Goal: Check status: Check status

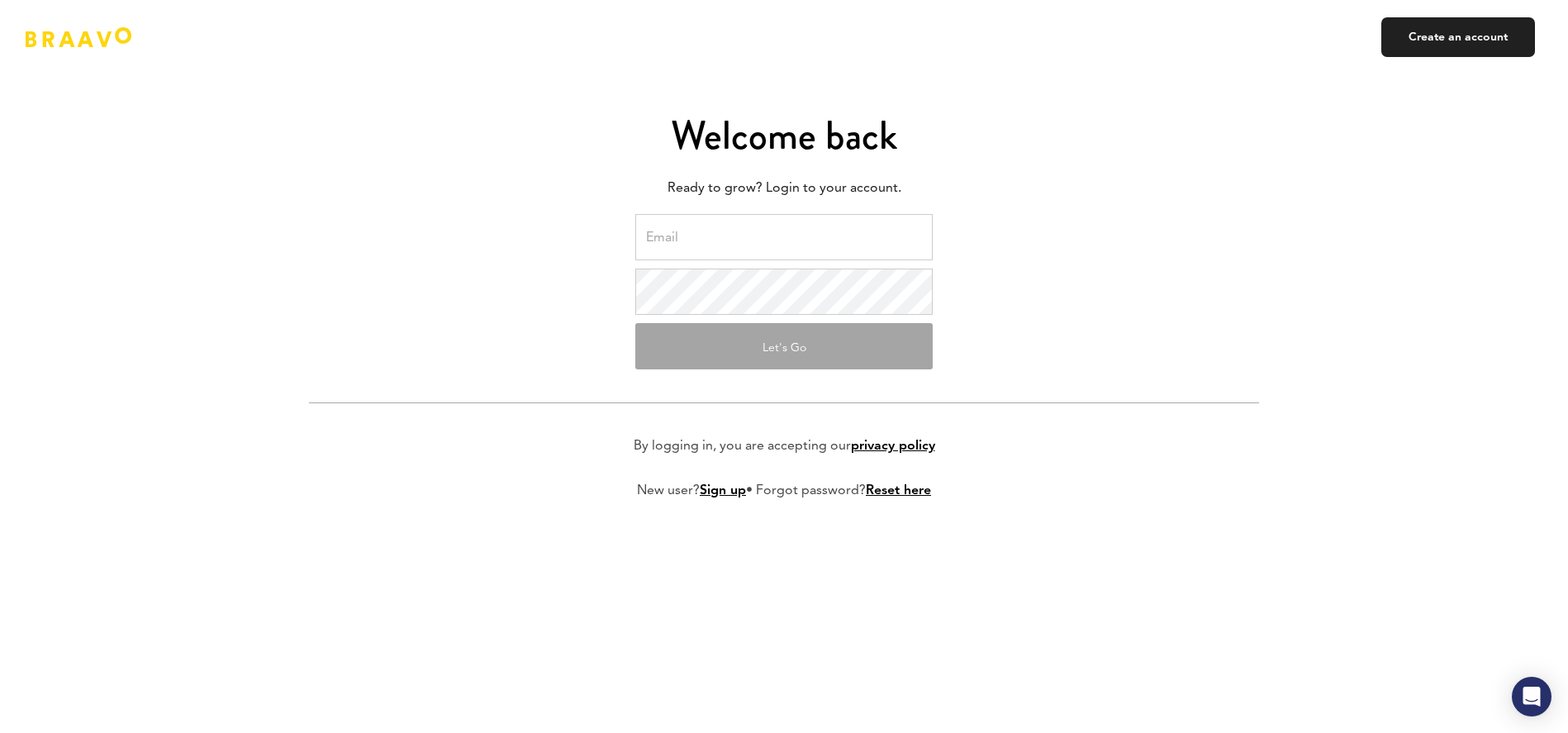
click at [789, 231] on input "email" at bounding box center [784, 236] width 298 height 47
type input "[PERSON_NAME][EMAIL_ADDRESS][PERSON_NAME][DOMAIN_NAME]"
click at [890, 227] on input "[PERSON_NAME][EMAIL_ADDRESS][PERSON_NAME][DOMAIN_NAME]" at bounding box center [784, 236] width 298 height 47
click at [778, 351] on button "Let's Go" at bounding box center [784, 346] width 298 height 47
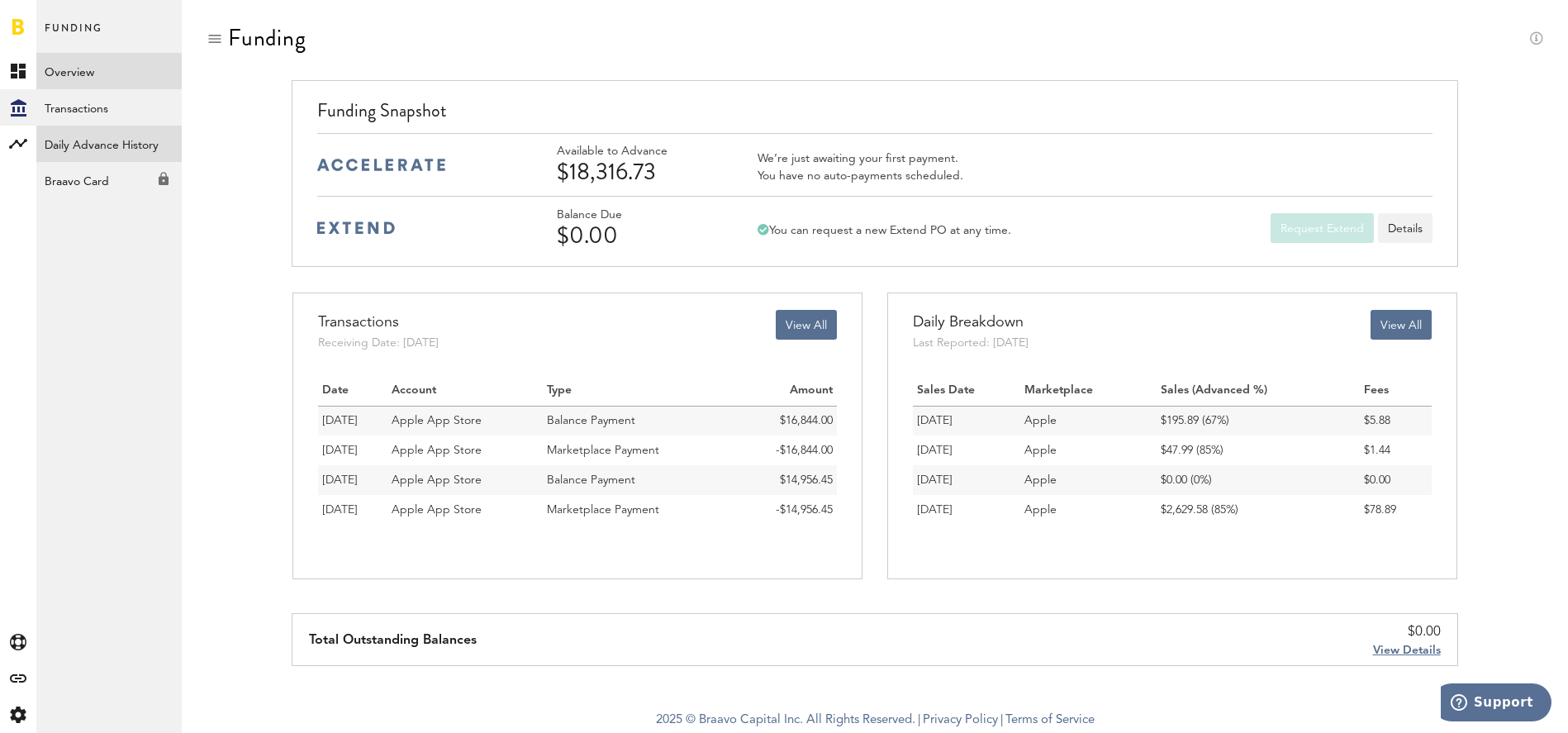
click at [146, 145] on link "Daily Advance History" at bounding box center [109, 144] width 145 height 37
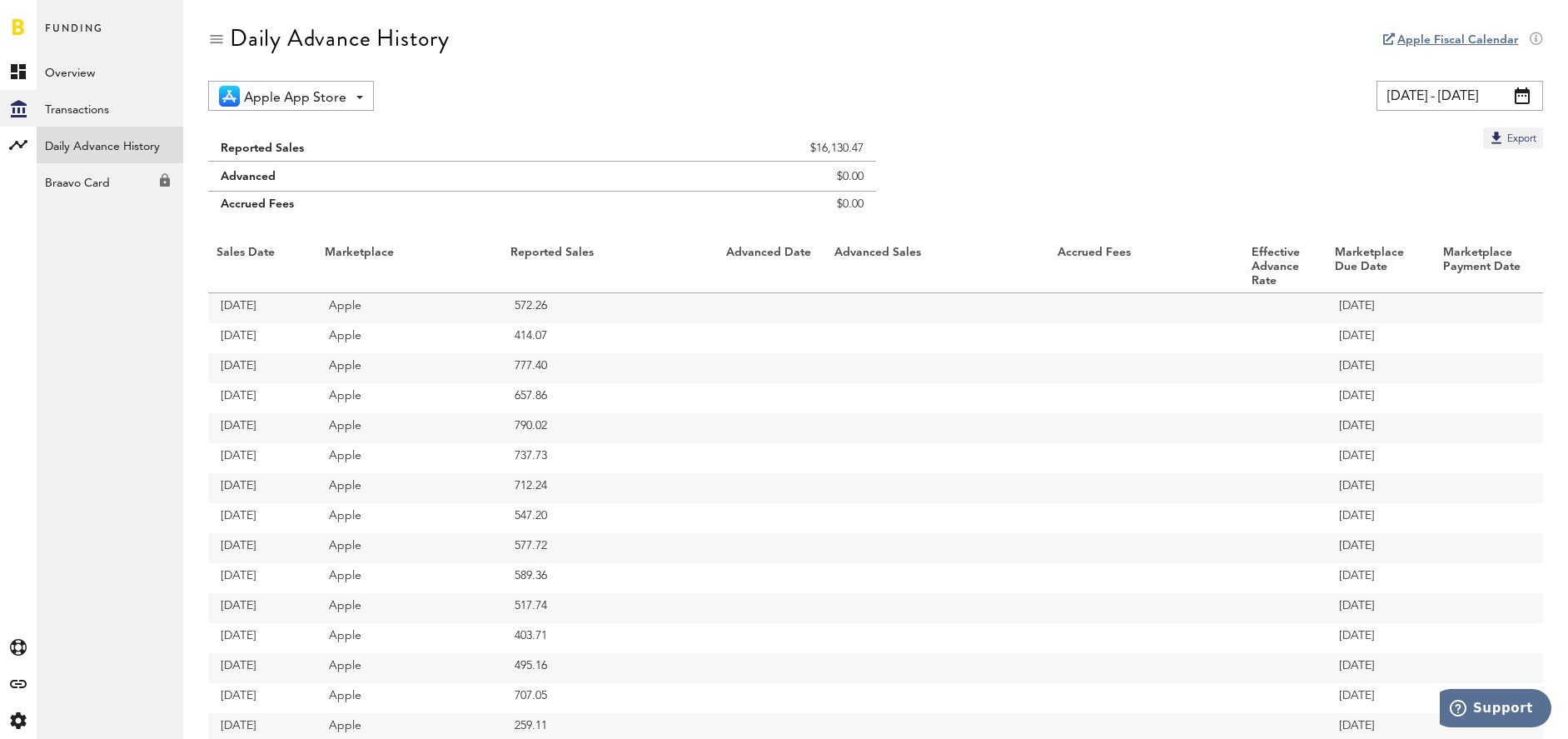
click at [1521, 94] on span at bounding box center [1522, 96] width 15 height 17
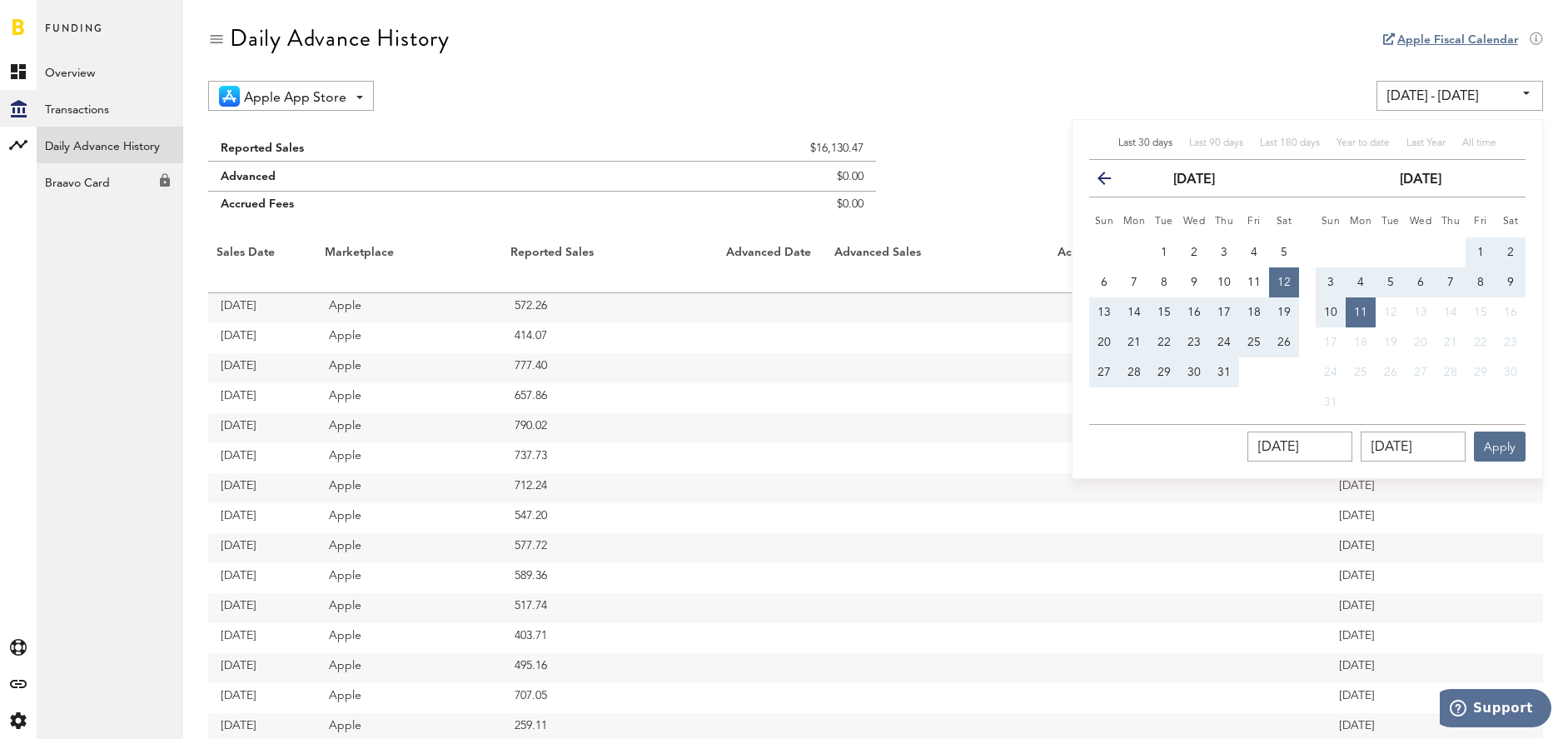
click at [1111, 181] on icon "button" at bounding box center [1111, 181] width 0 height 0
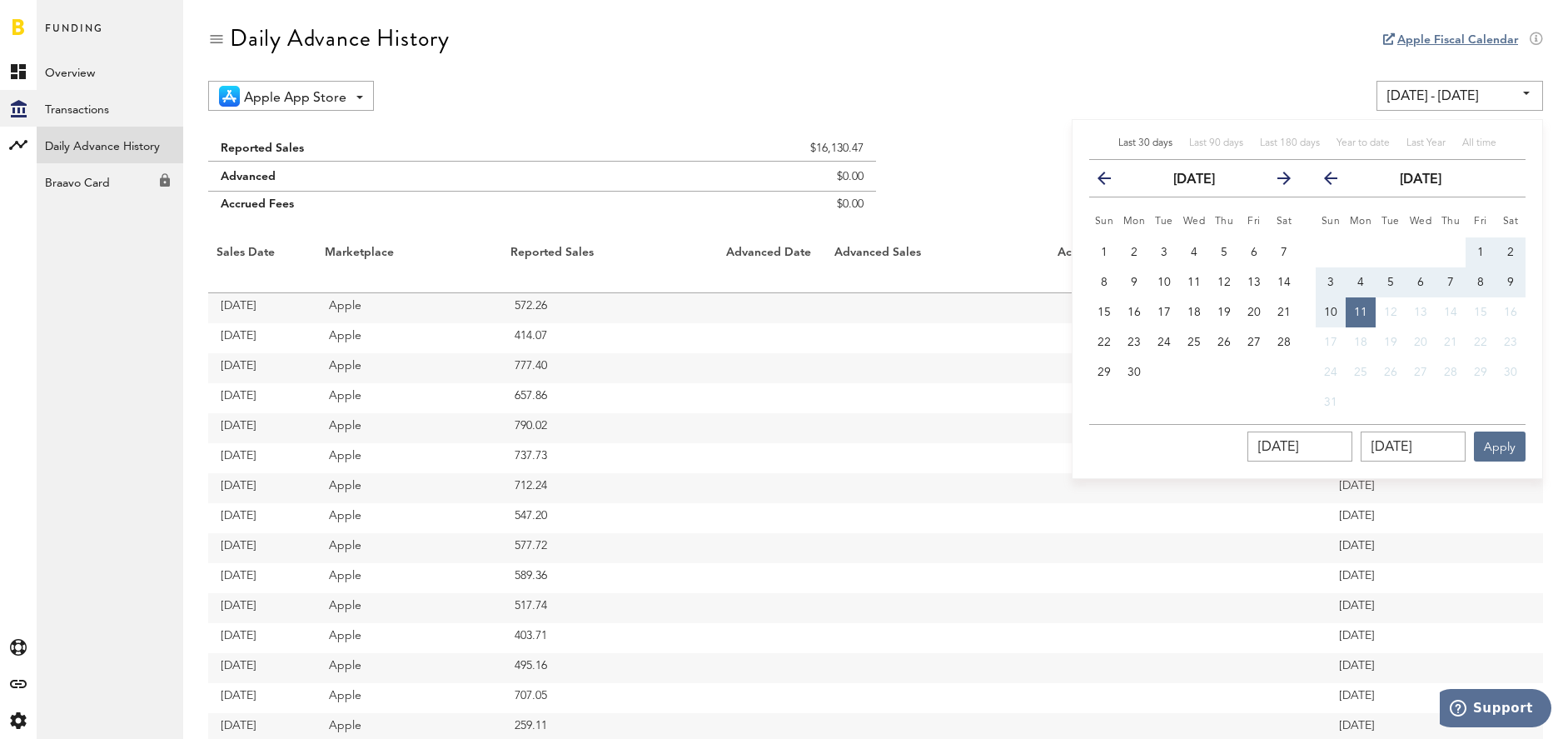
click at [1111, 181] on icon "button" at bounding box center [1111, 181] width 0 height 0
click at [1277, 185] on button "next" at bounding box center [1277, 178] width 30 height 23
click at [1107, 284] on span "4" at bounding box center [1104, 283] width 6 height 12
type input "05/04/25 - 05/04/25"
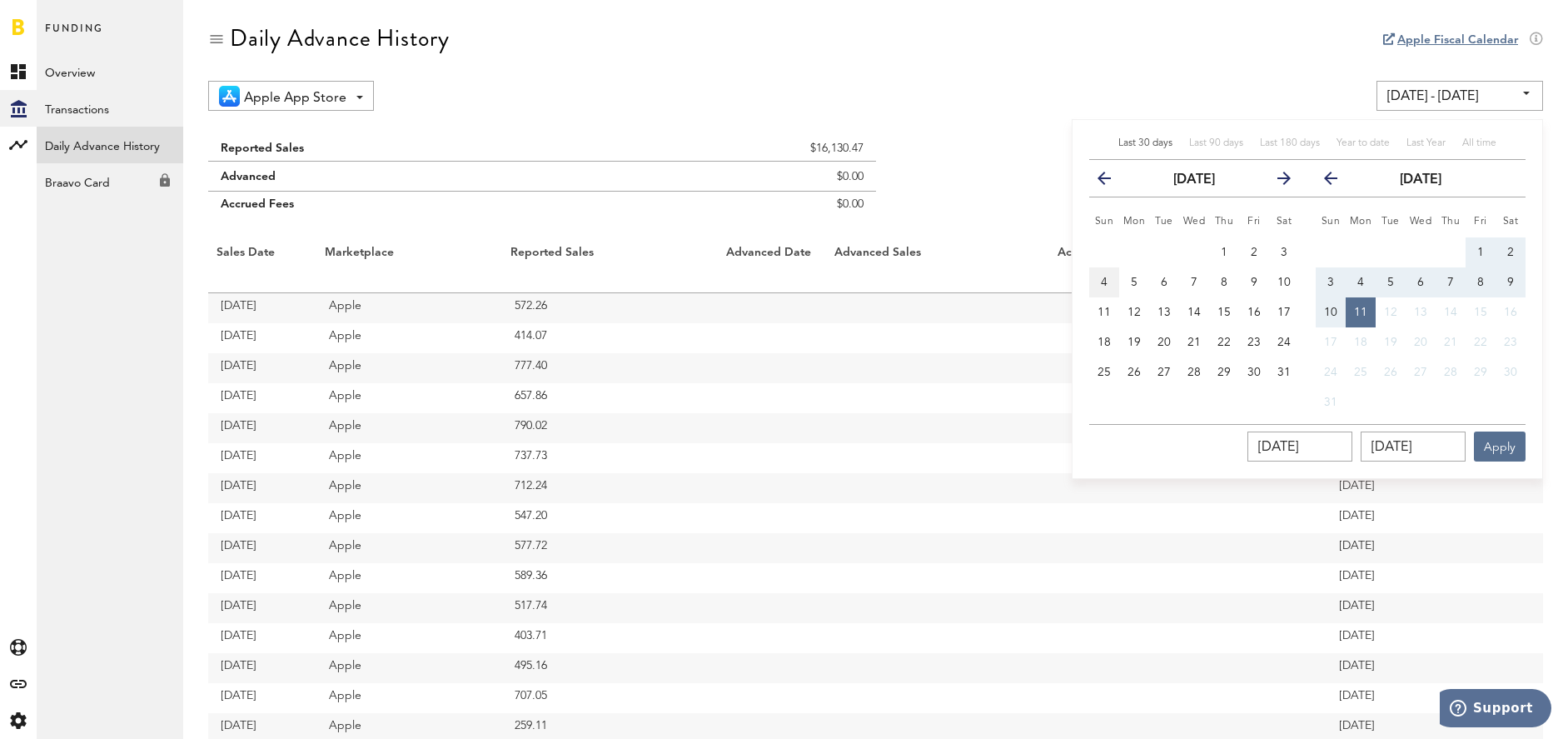
type input "05/04/2025"
click at [1338, 181] on icon "button" at bounding box center [1338, 181] width 0 height 0
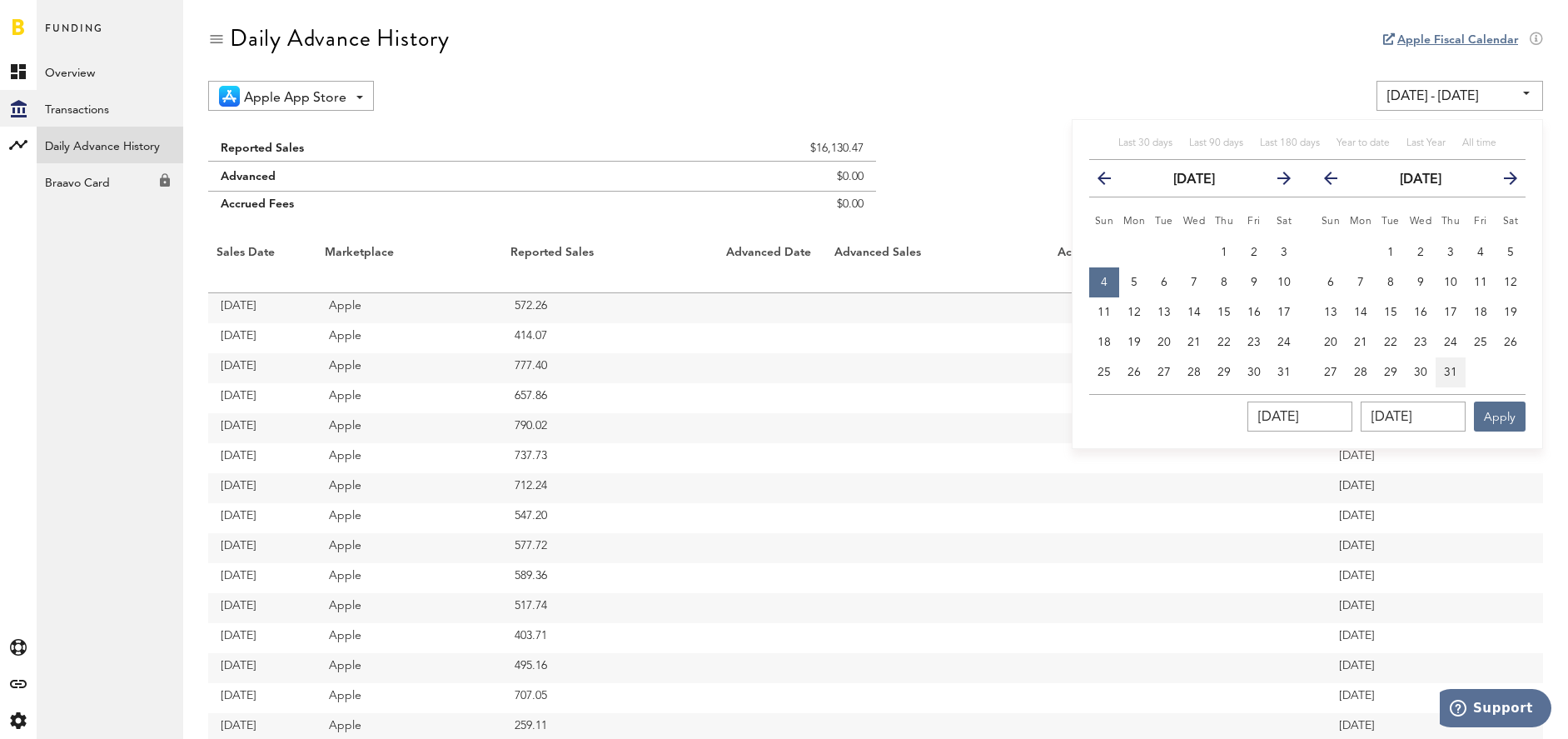
click at [1451, 372] on span "31" at bounding box center [1450, 372] width 13 height 12
type input "05/04/25 - 07/31/25"
type input "07/31/2025"
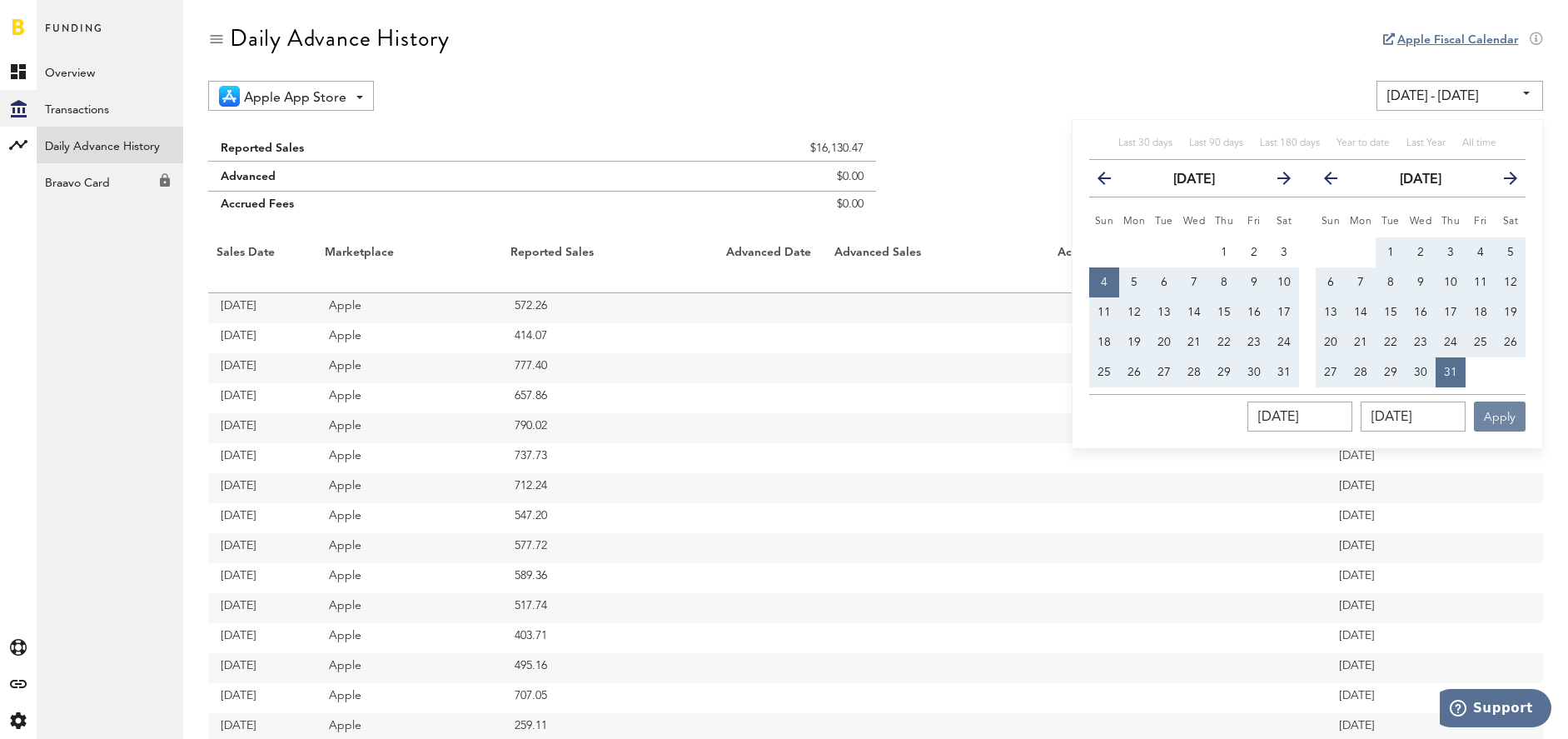
click at [1508, 424] on button "Apply" at bounding box center [1500, 416] width 52 height 30
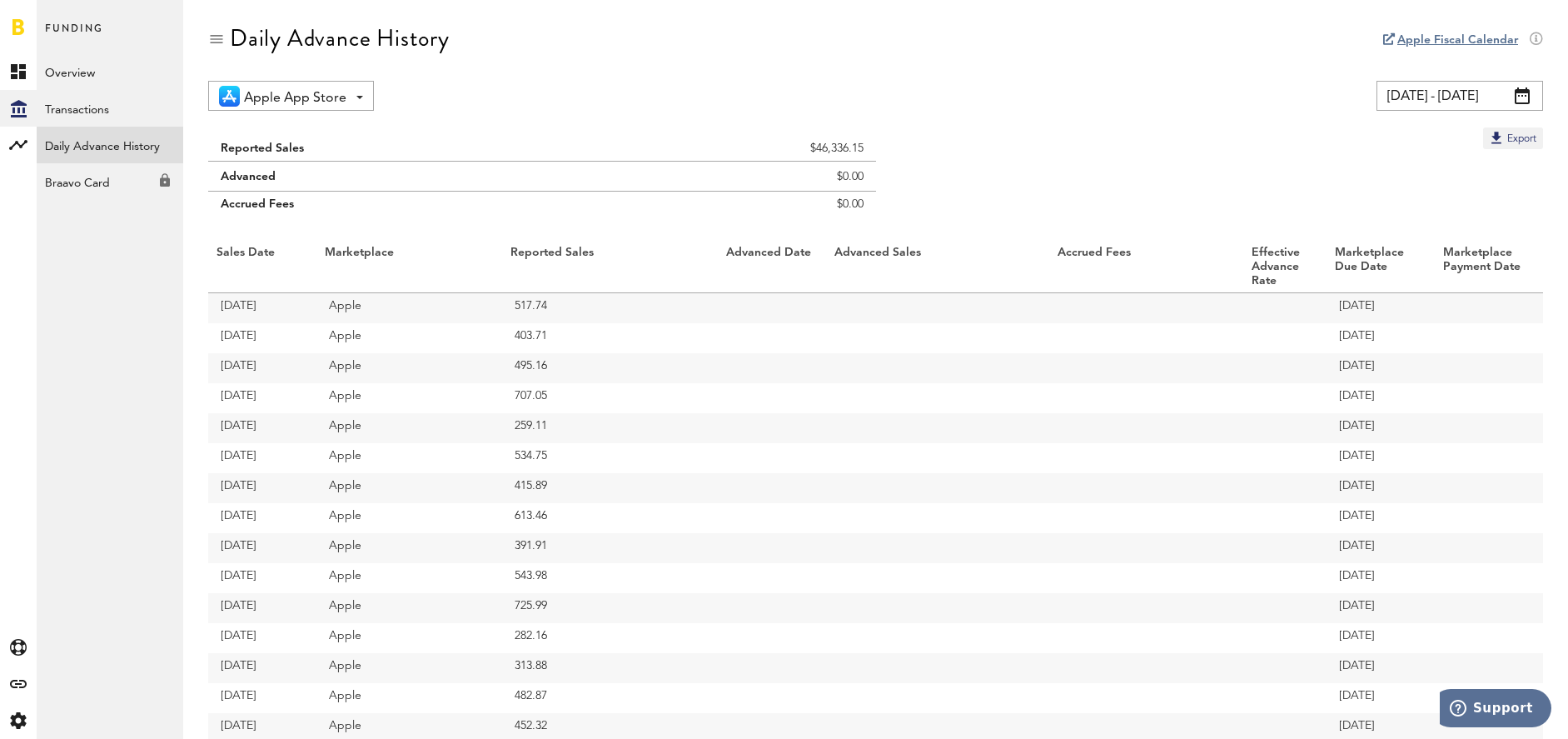
click at [1528, 98] on span at bounding box center [1522, 96] width 15 height 17
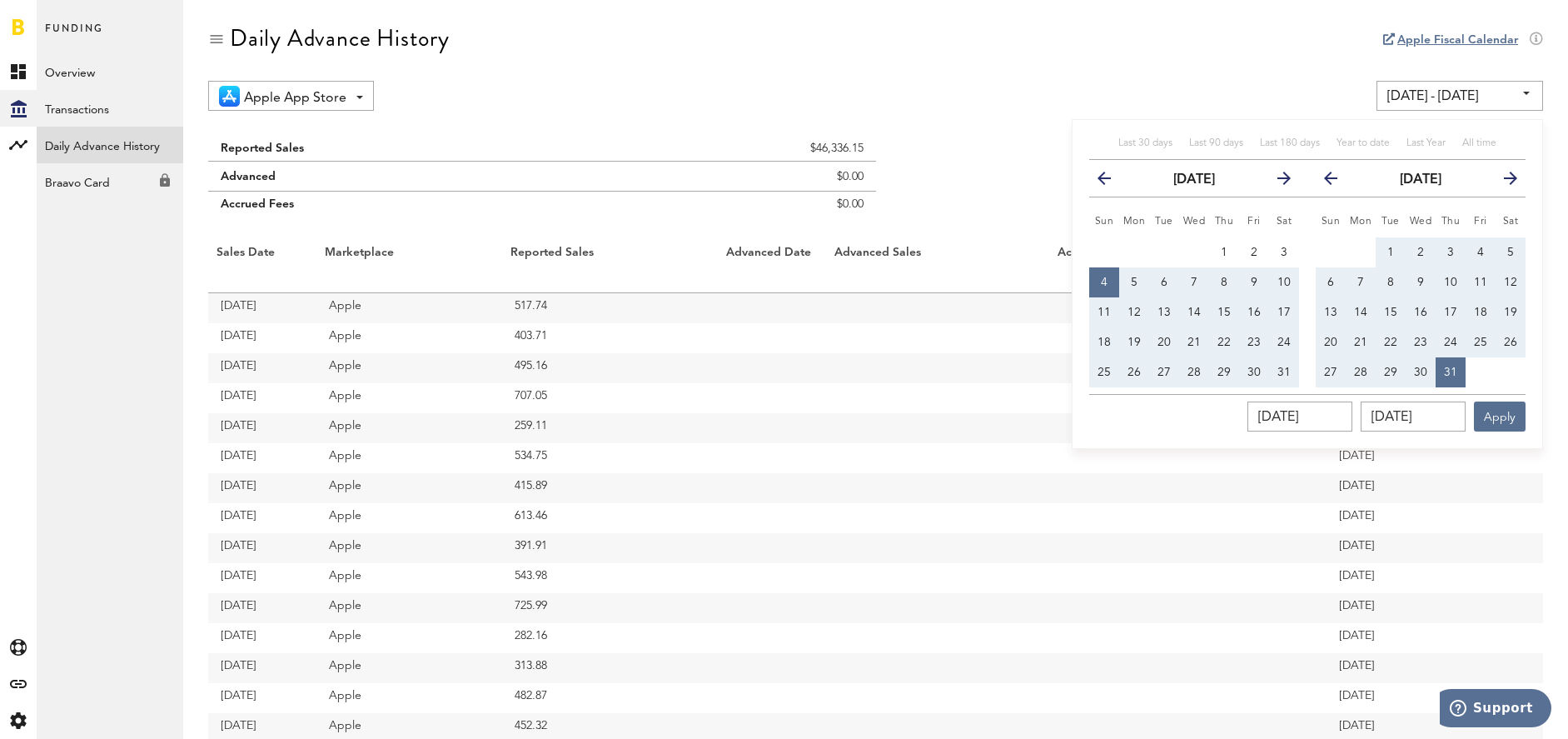
click at [1277, 181] on icon "button" at bounding box center [1277, 181] width 0 height 0
click at [1106, 371] on span "29" at bounding box center [1104, 372] width 13 height 12
type input "06/29/25 - 06/29/25"
type input "06/29/2025"
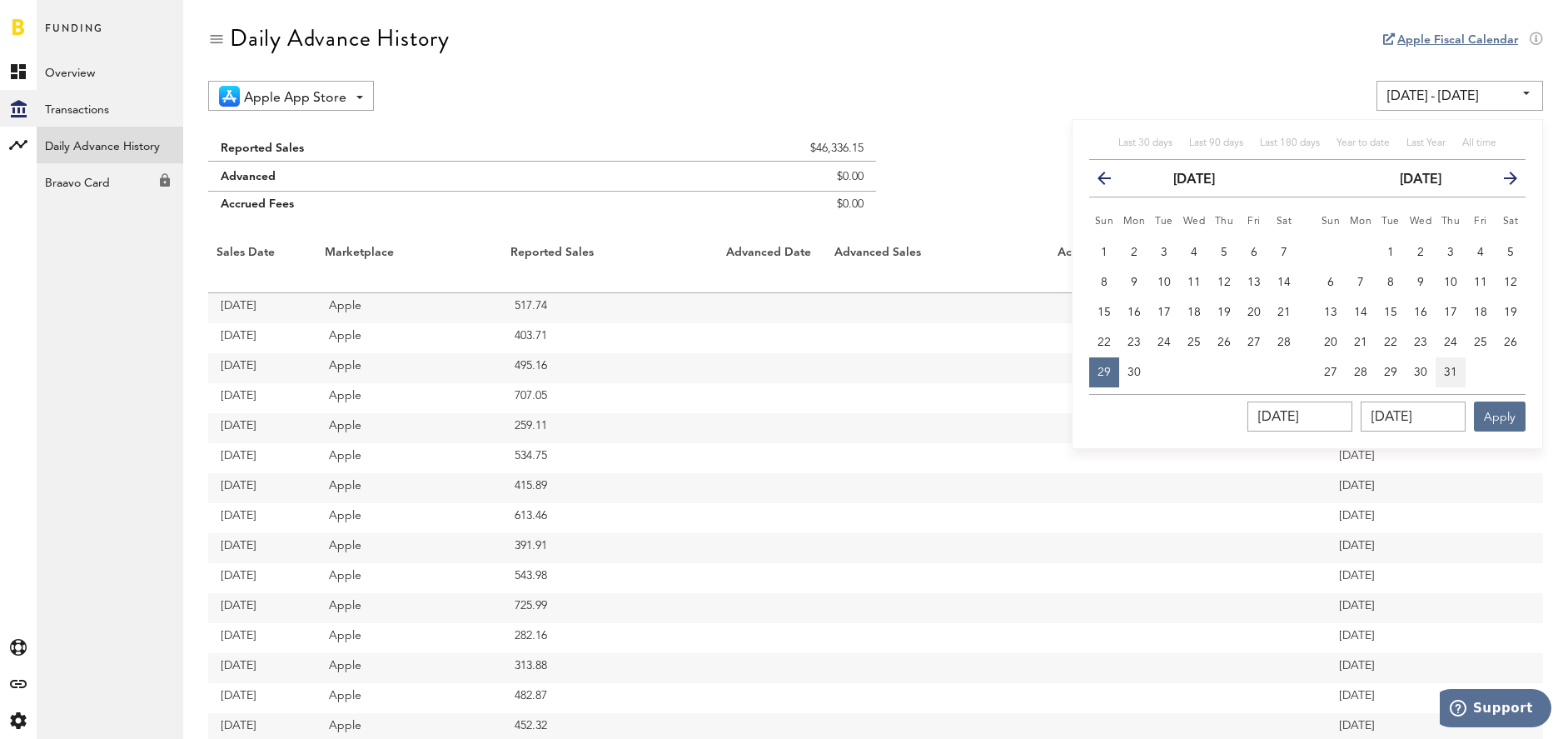
click at [1455, 376] on span "31" at bounding box center [1450, 372] width 13 height 12
type input "06/29/25 - 07/31/25"
type input "07/31/2025"
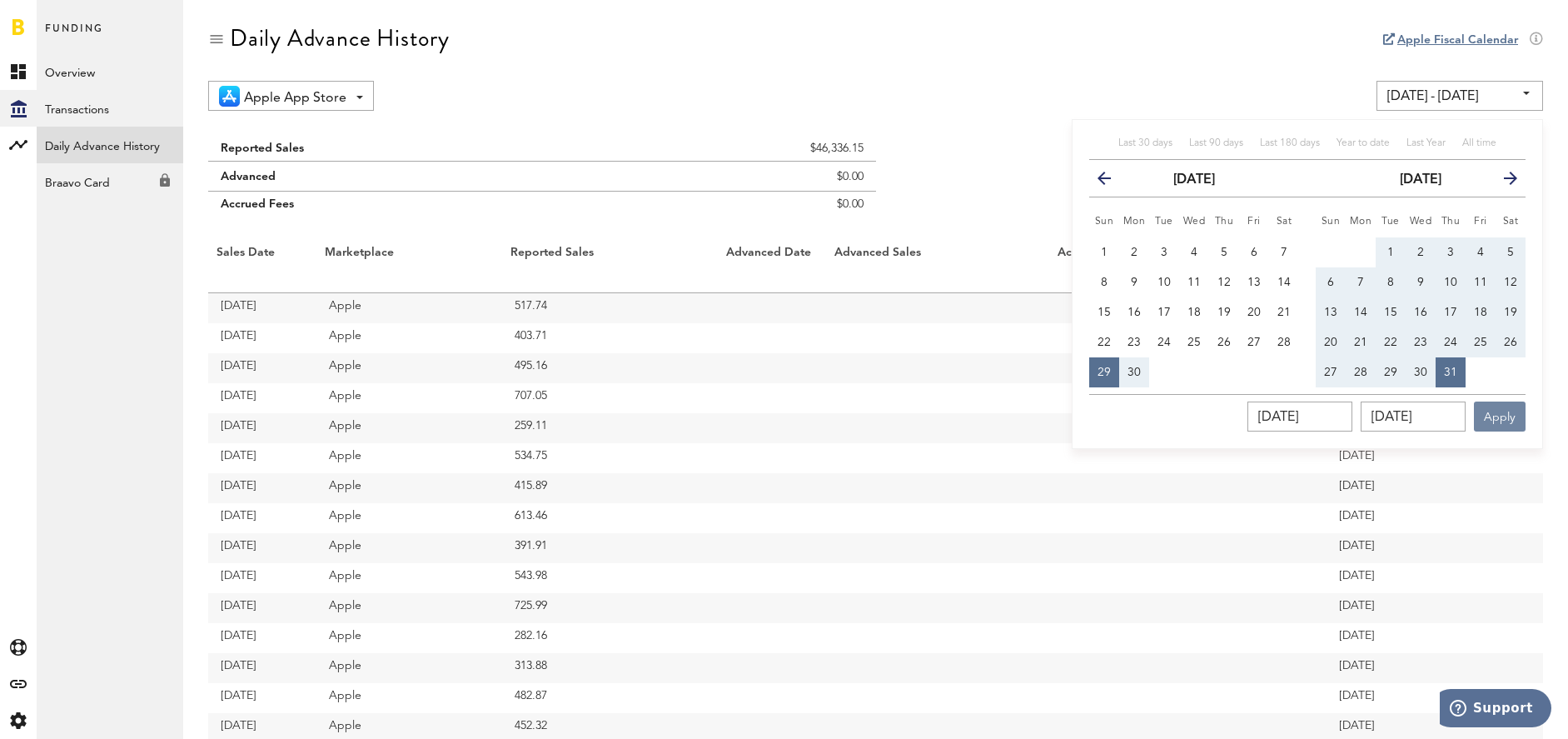
click at [1497, 410] on button "Apply" at bounding box center [1500, 416] width 52 height 30
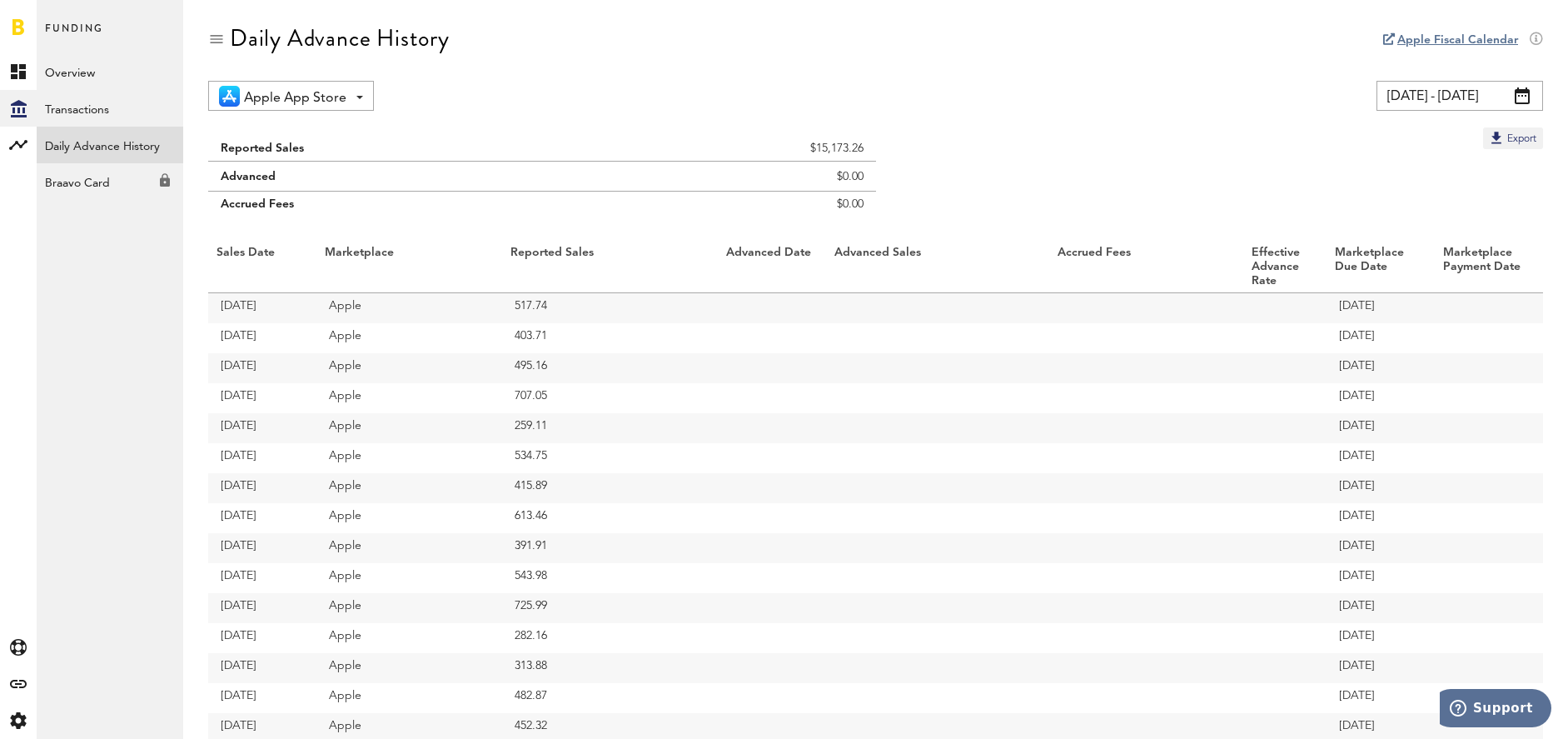
drag, startPoint x: 958, startPoint y: 122, endPoint x: 1062, endPoint y: 41, distance: 131.8
click at [1062, 37] on div "Daily Advance History" at bounding box center [875, 52] width 1335 height 56
